Goal: Information Seeking & Learning: Understand process/instructions

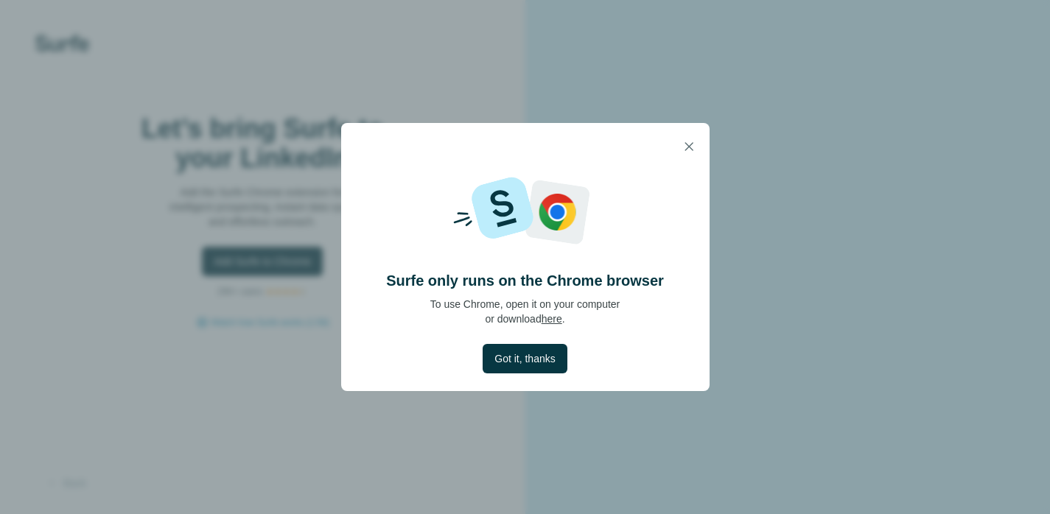
click at [548, 365] on span "Got it, thanks" at bounding box center [524, 358] width 60 height 15
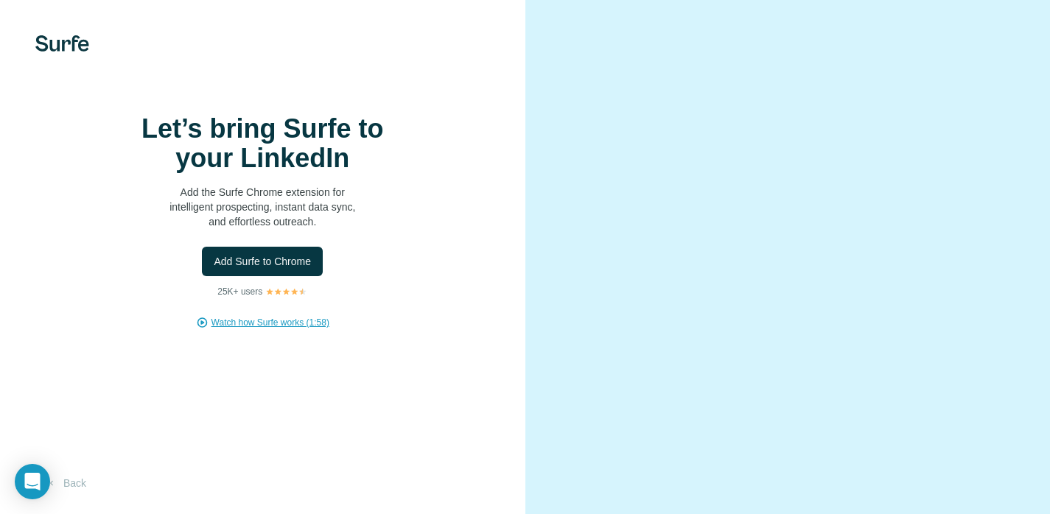
click at [292, 316] on span "Watch how Surfe works (1:58)" at bounding box center [270, 322] width 118 height 13
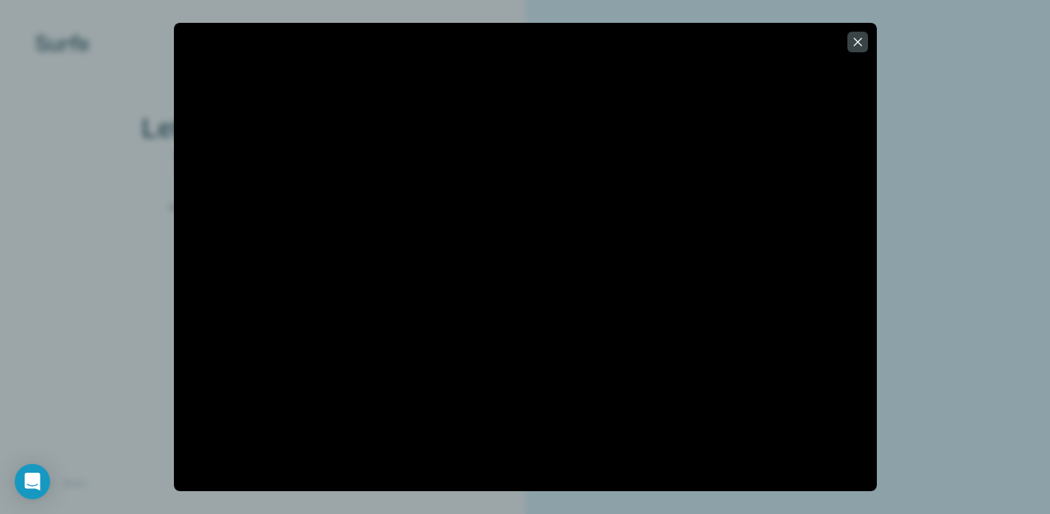
scroll to position [52, 0]
click at [860, 43] on icon "button" at bounding box center [857, 42] width 15 height 15
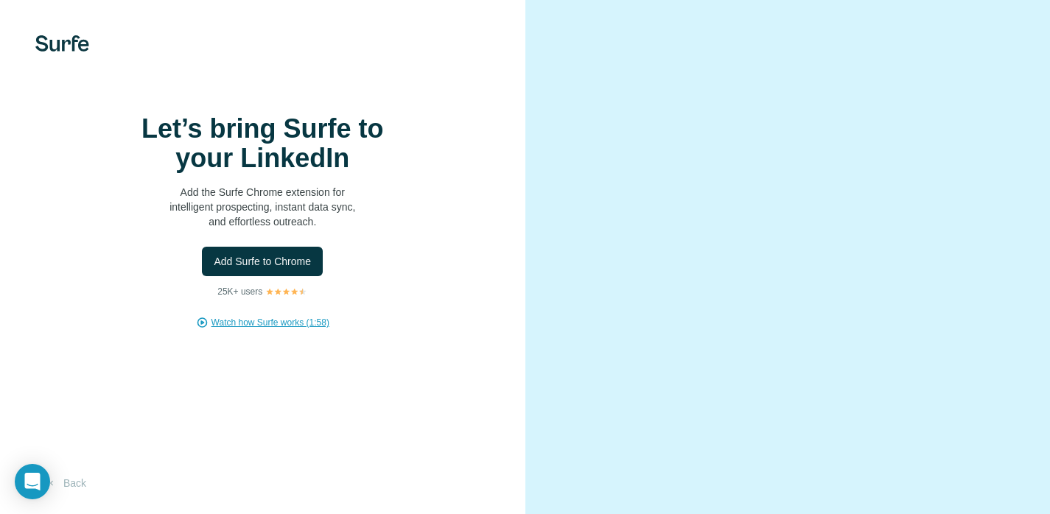
scroll to position [0, 0]
click at [279, 329] on span "Watch how Surfe works (1:58)" at bounding box center [270, 322] width 118 height 13
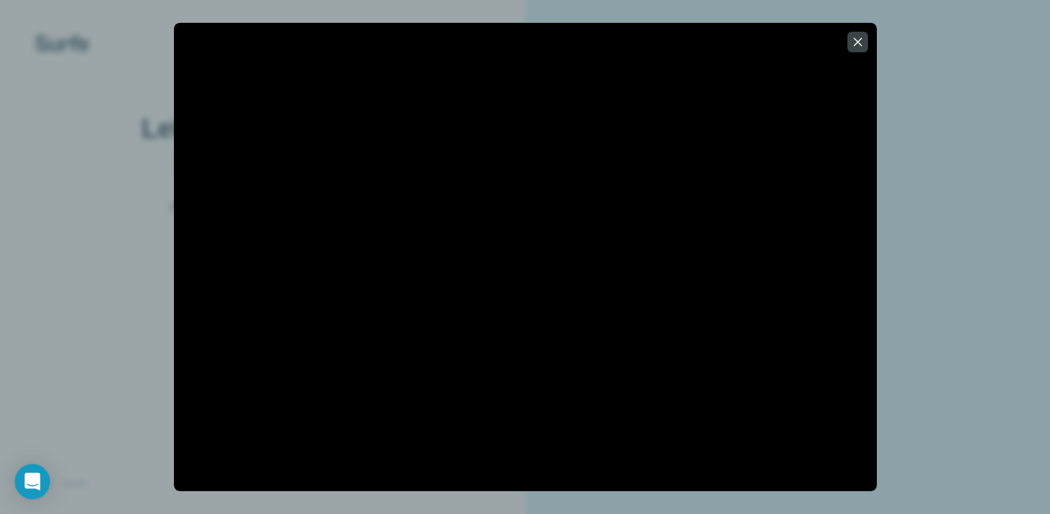
click at [965, 337] on div at bounding box center [525, 257] width 1050 height 514
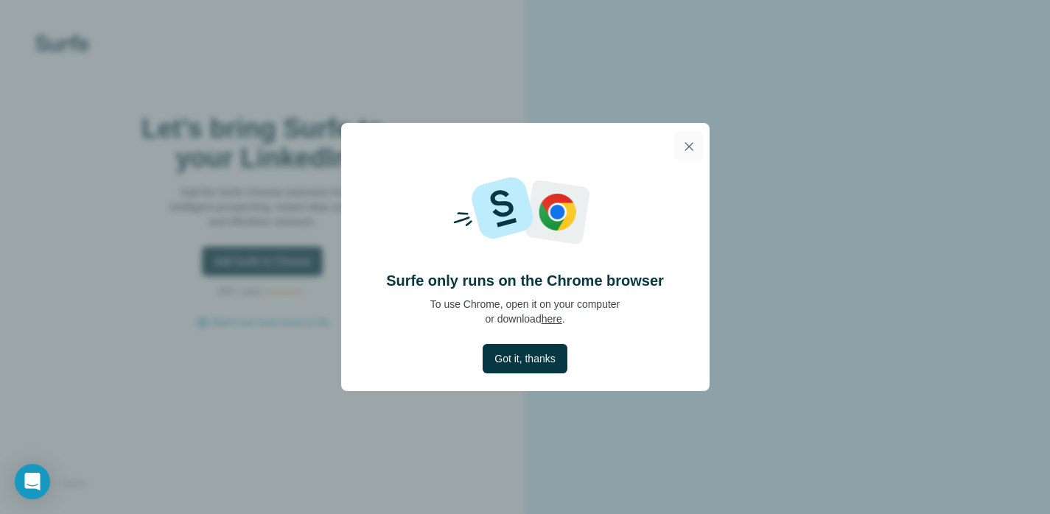
click at [684, 142] on icon "button" at bounding box center [689, 146] width 15 height 15
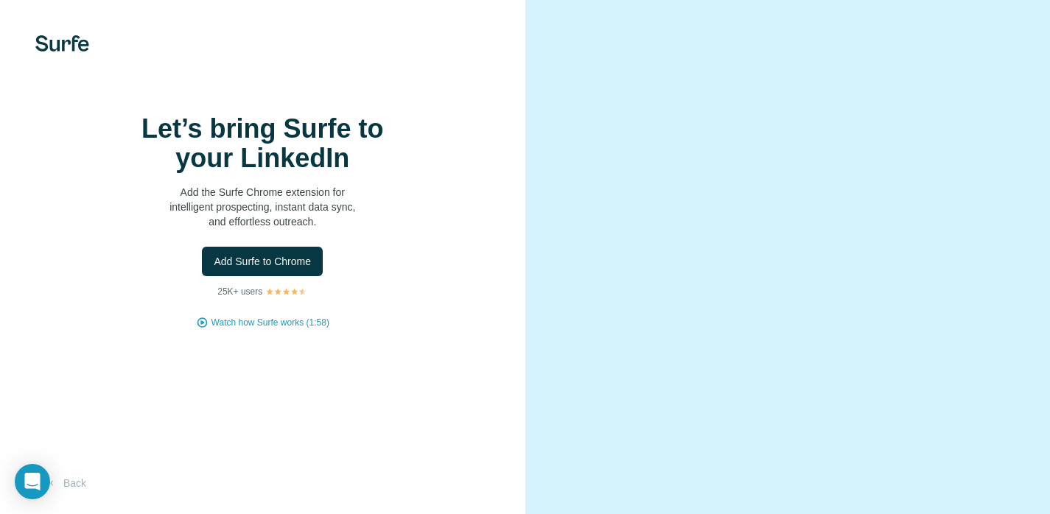
scroll to position [36, 0]
drag, startPoint x: 321, startPoint y: 304, endPoint x: 342, endPoint y: 322, distance: 27.2
click at [342, 322] on div "Let’s bring Surfe to your LinkedIn Add the Surfe Chrome extension for intellige…" at bounding box center [262, 257] width 525 height 514
copy span "Watch how Surfe works (1:58)"
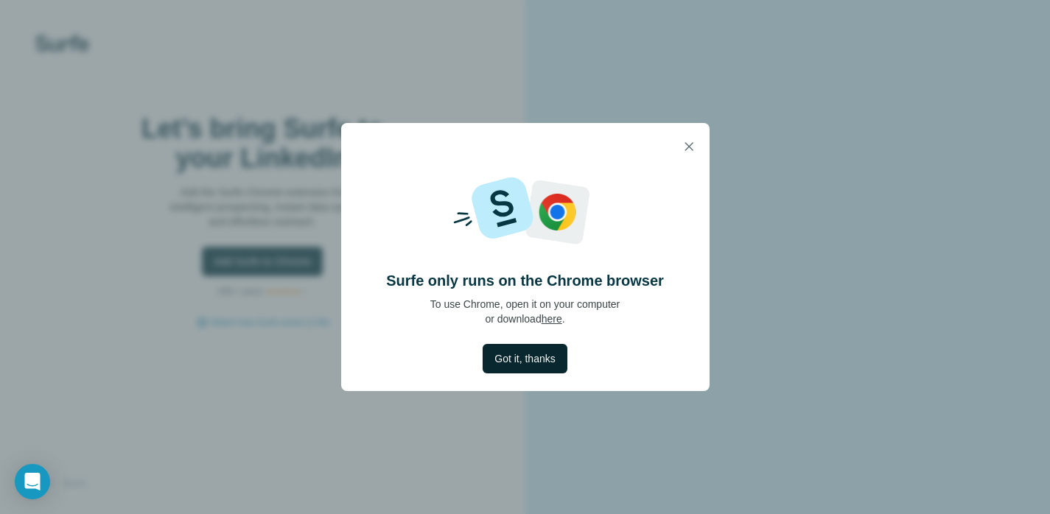
click at [529, 367] on button "Got it, thanks" at bounding box center [525, 358] width 84 height 29
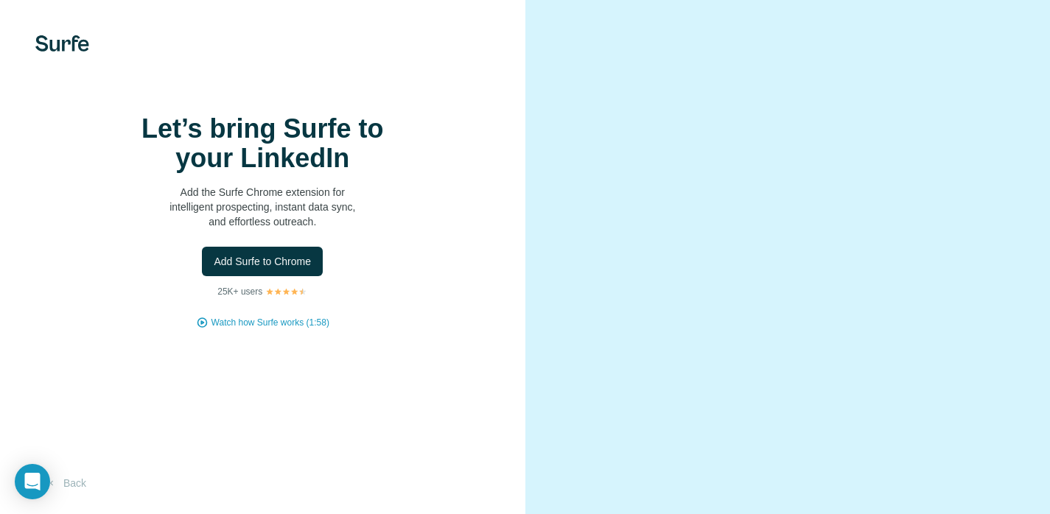
scroll to position [52, 0]
click at [246, 316] on span "Watch how Surfe works (1:58)" at bounding box center [270, 322] width 118 height 13
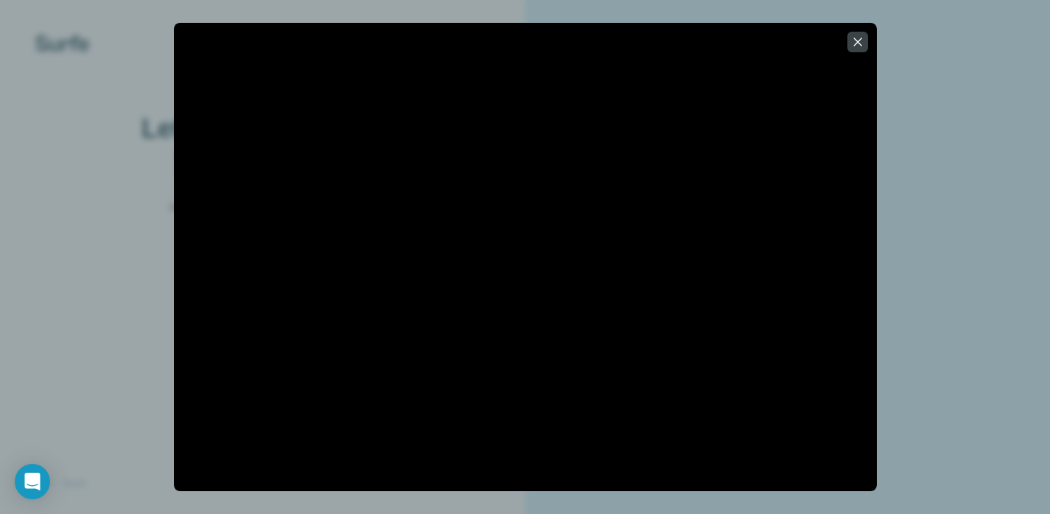
click at [928, 356] on div at bounding box center [525, 257] width 1050 height 514
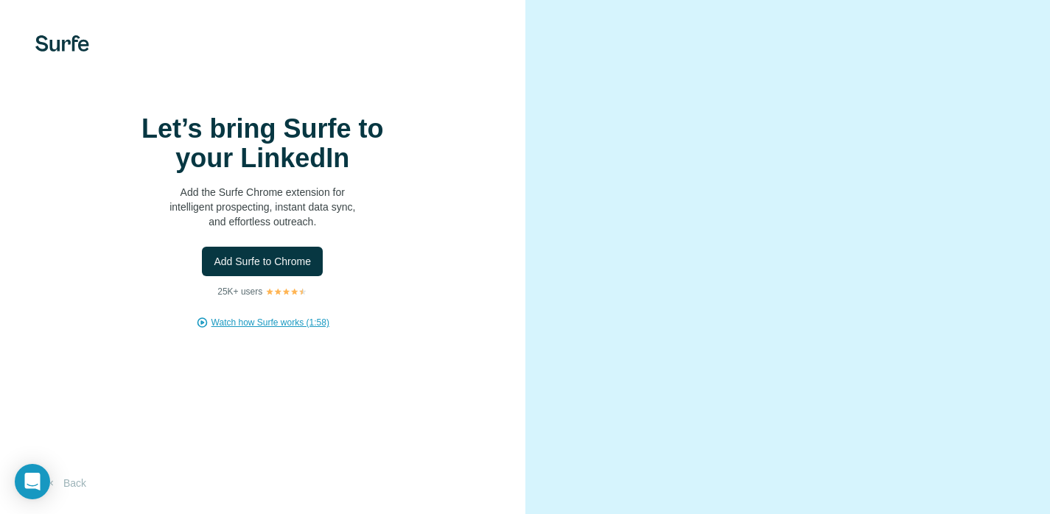
click at [276, 316] on span "Watch how Surfe works (1:58)" at bounding box center [270, 322] width 118 height 13
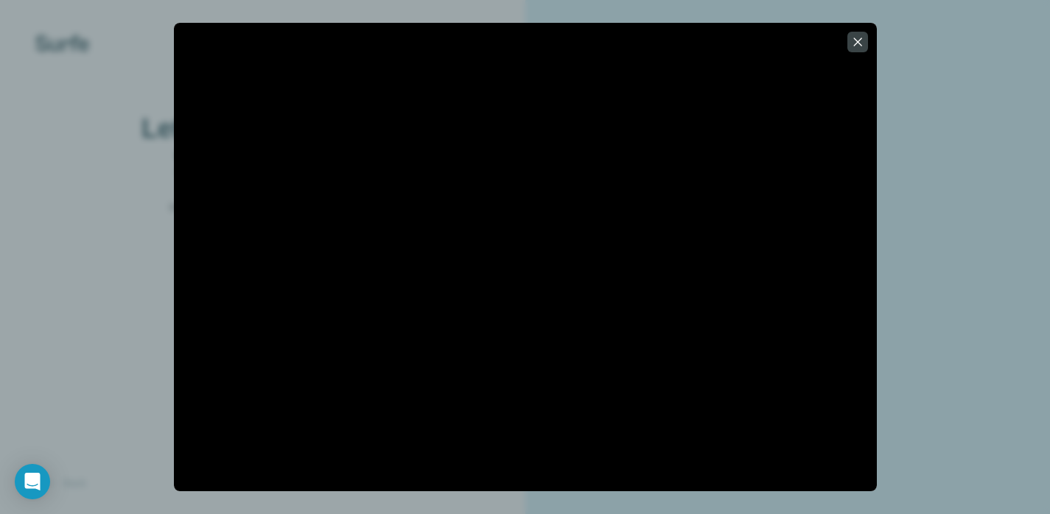
click at [986, 248] on div at bounding box center [525, 257] width 1050 height 514
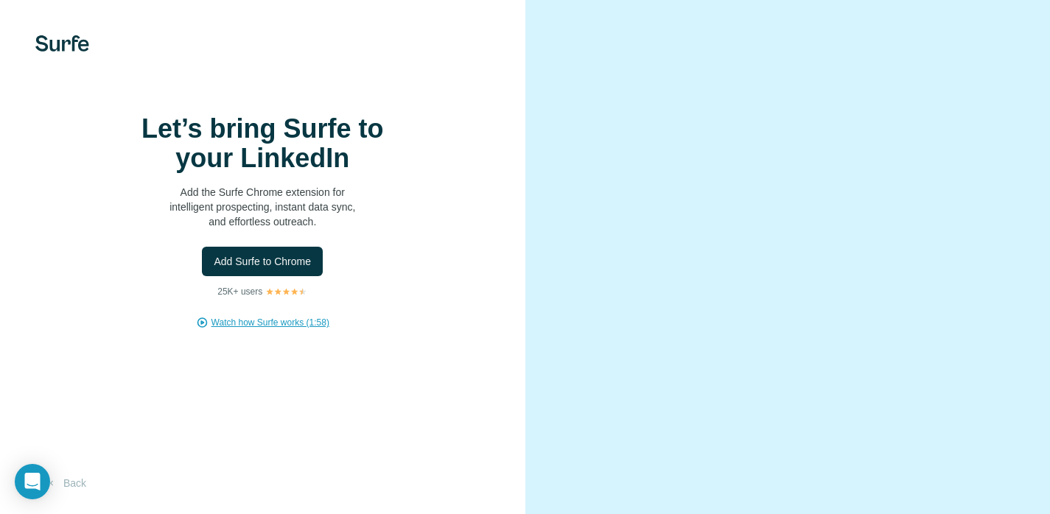
click at [284, 134] on h1 "Let’s bring Surfe to your LinkedIn" at bounding box center [262, 143] width 295 height 59
click at [38, 45] on img at bounding box center [62, 43] width 54 height 16
